Goal: Information Seeking & Learning: Learn about a topic

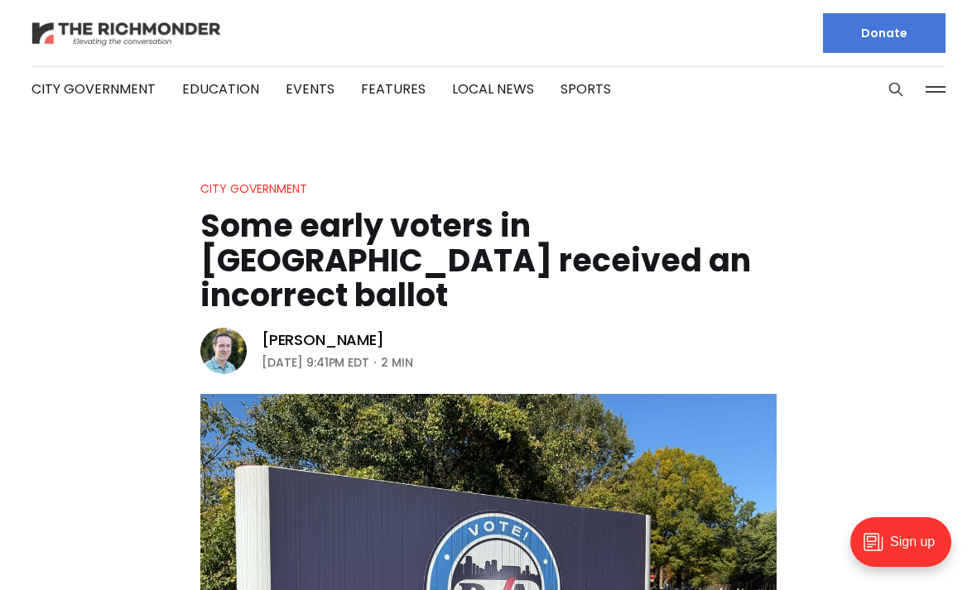
click at [115, 35] on img at bounding box center [126, 33] width 190 height 29
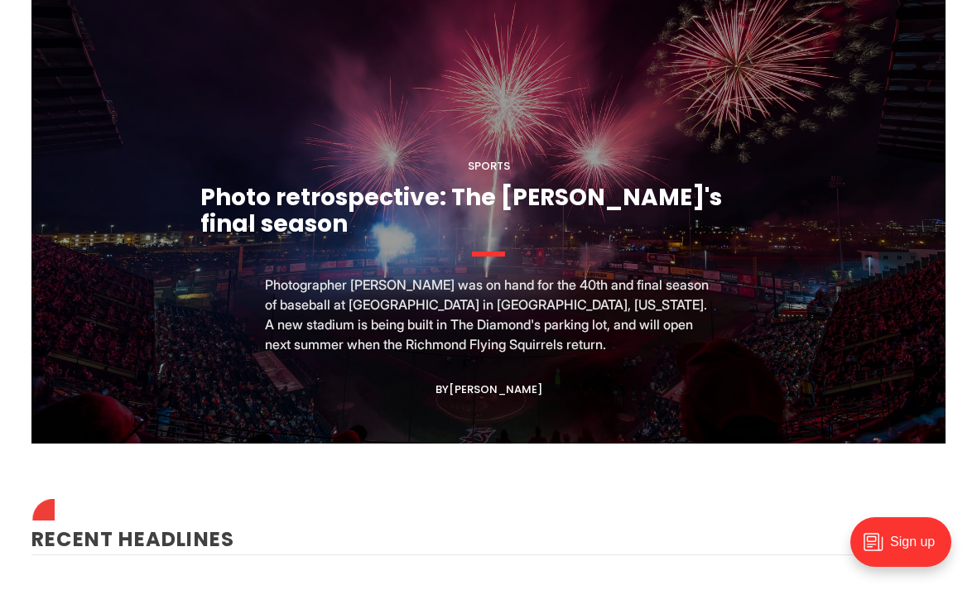
scroll to position [1609, 0]
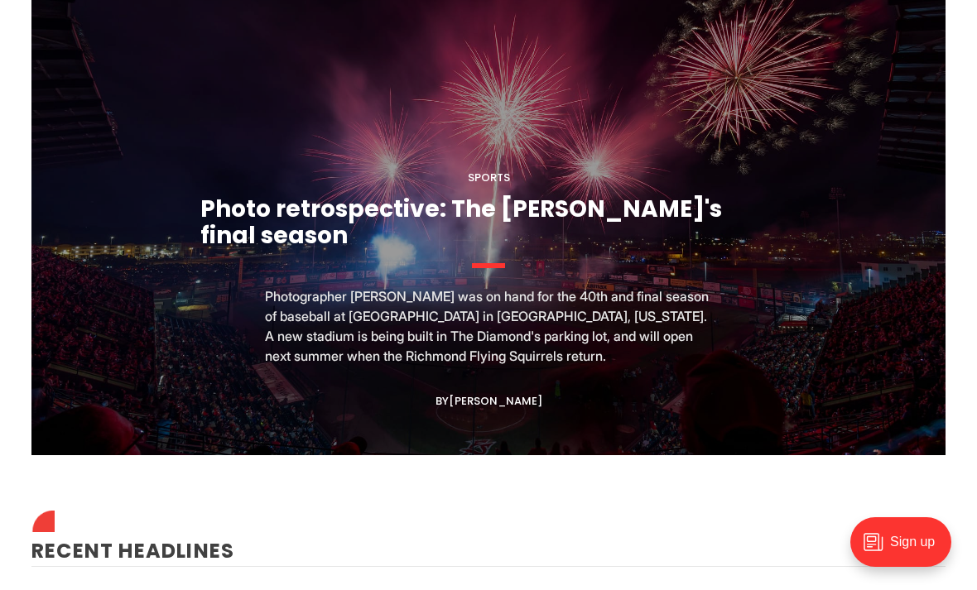
click at [832, 341] on figcaption "Sports Photo retrospective: The Diamond's final season Photographer Ryan M. Kel…" at bounding box center [488, 195] width 914 height 521
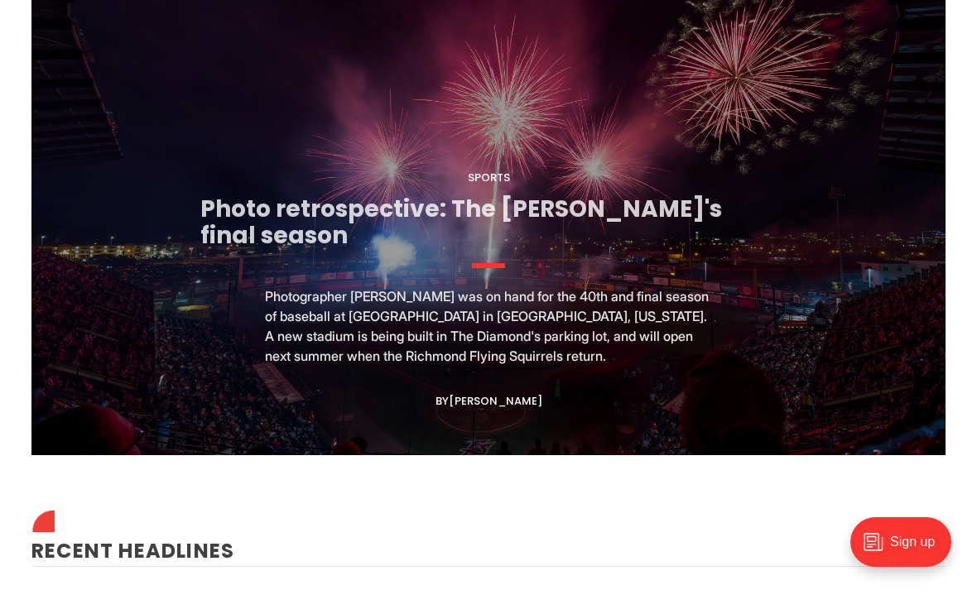
click at [557, 252] on link "Photo retrospective: The [PERSON_NAME]'s final season" at bounding box center [461, 222] width 522 height 59
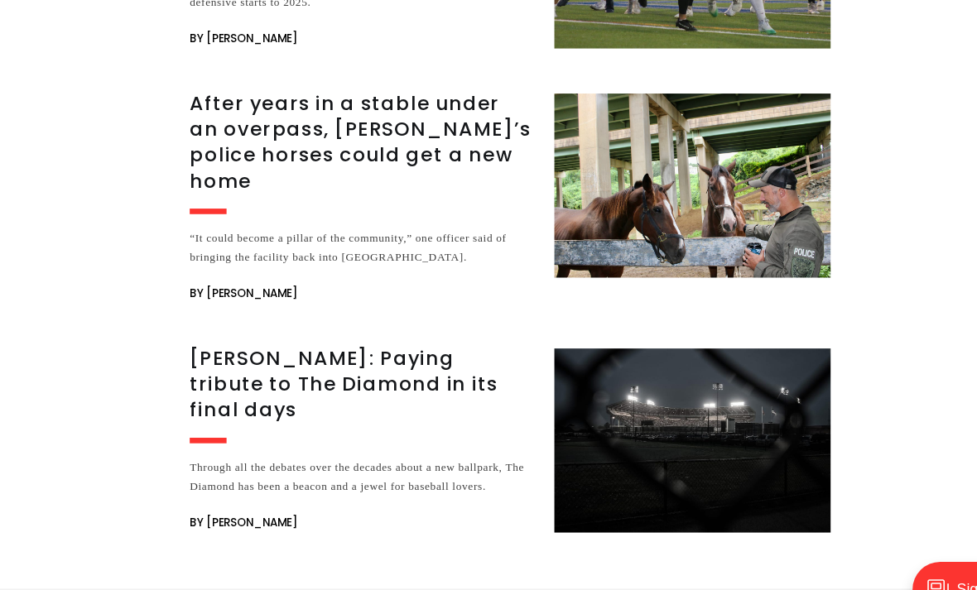
scroll to position [19117, 0]
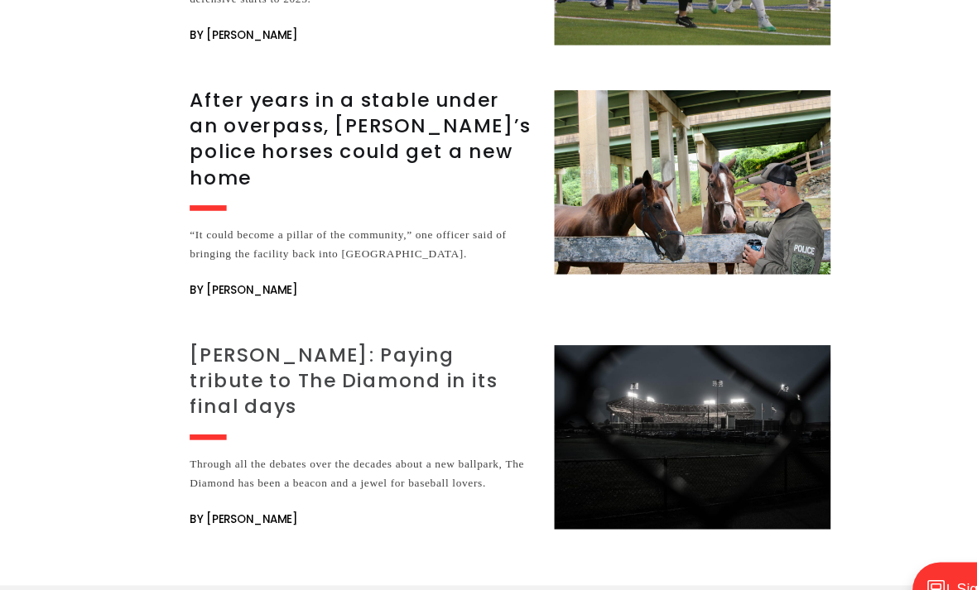
click at [200, 320] on h3 "[PERSON_NAME]: Paying tribute to The Diamond in its final days" at bounding box center [354, 355] width 308 height 70
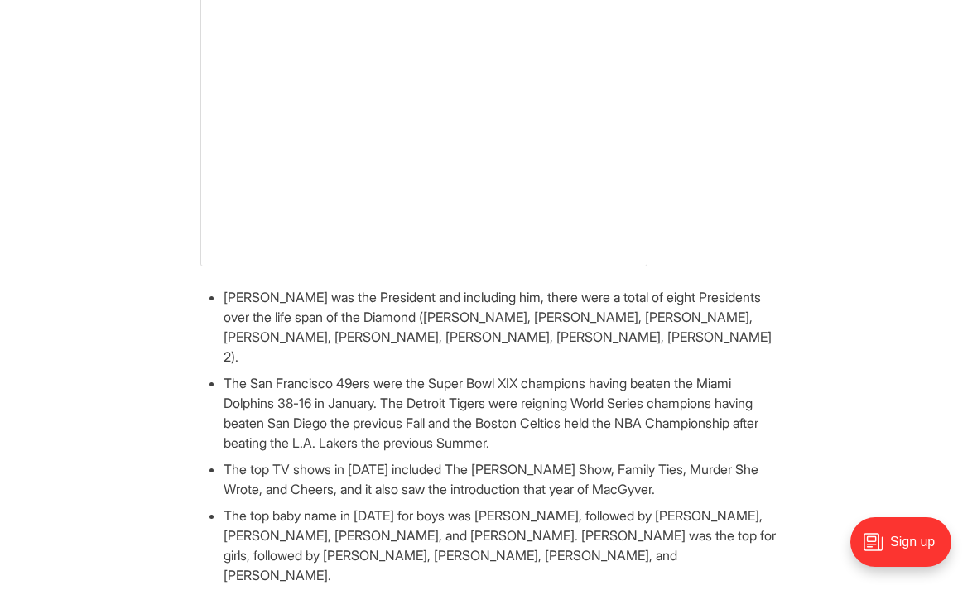
scroll to position [3816, 0]
